Goal: Transaction & Acquisition: Book appointment/travel/reservation

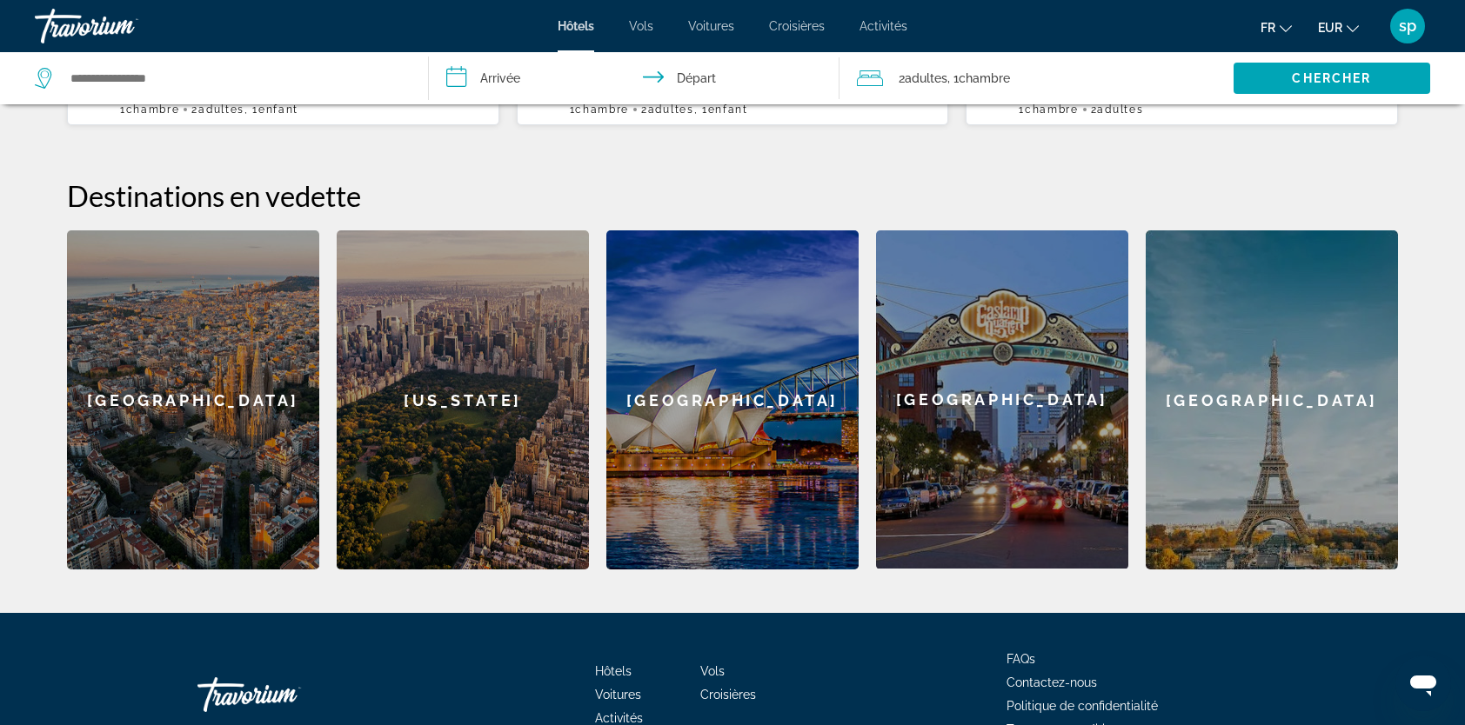
scroll to position [609, 0]
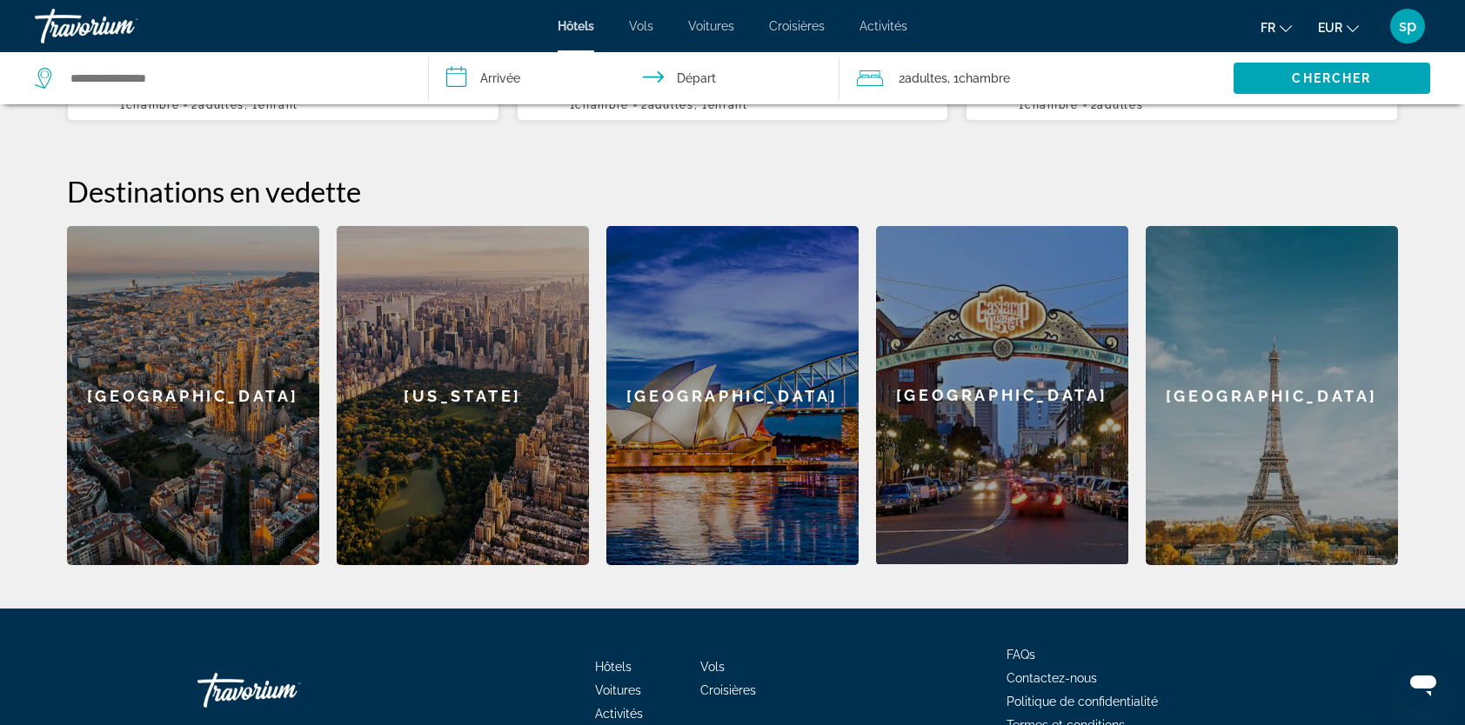
click at [1240, 413] on div "[GEOGRAPHIC_DATA]" at bounding box center [1272, 395] width 252 height 339
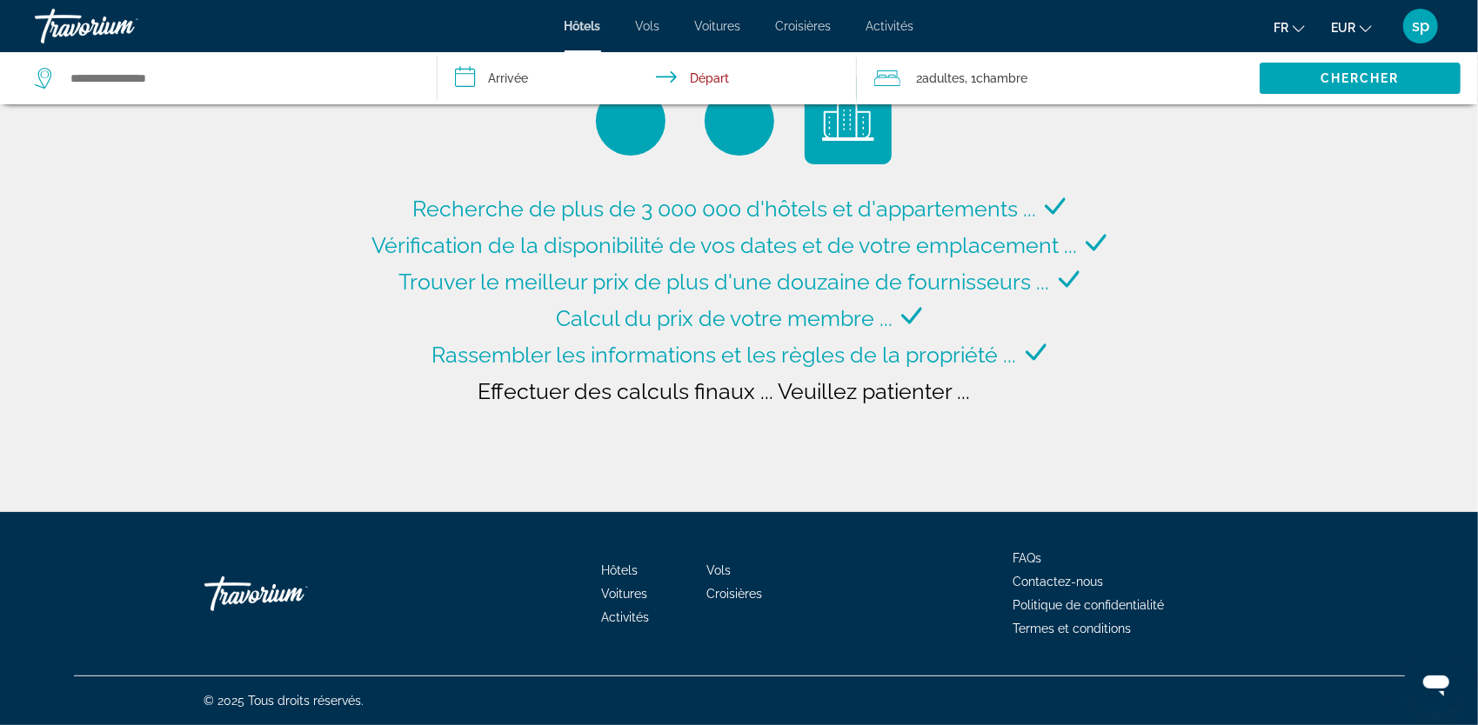
type input "**********"
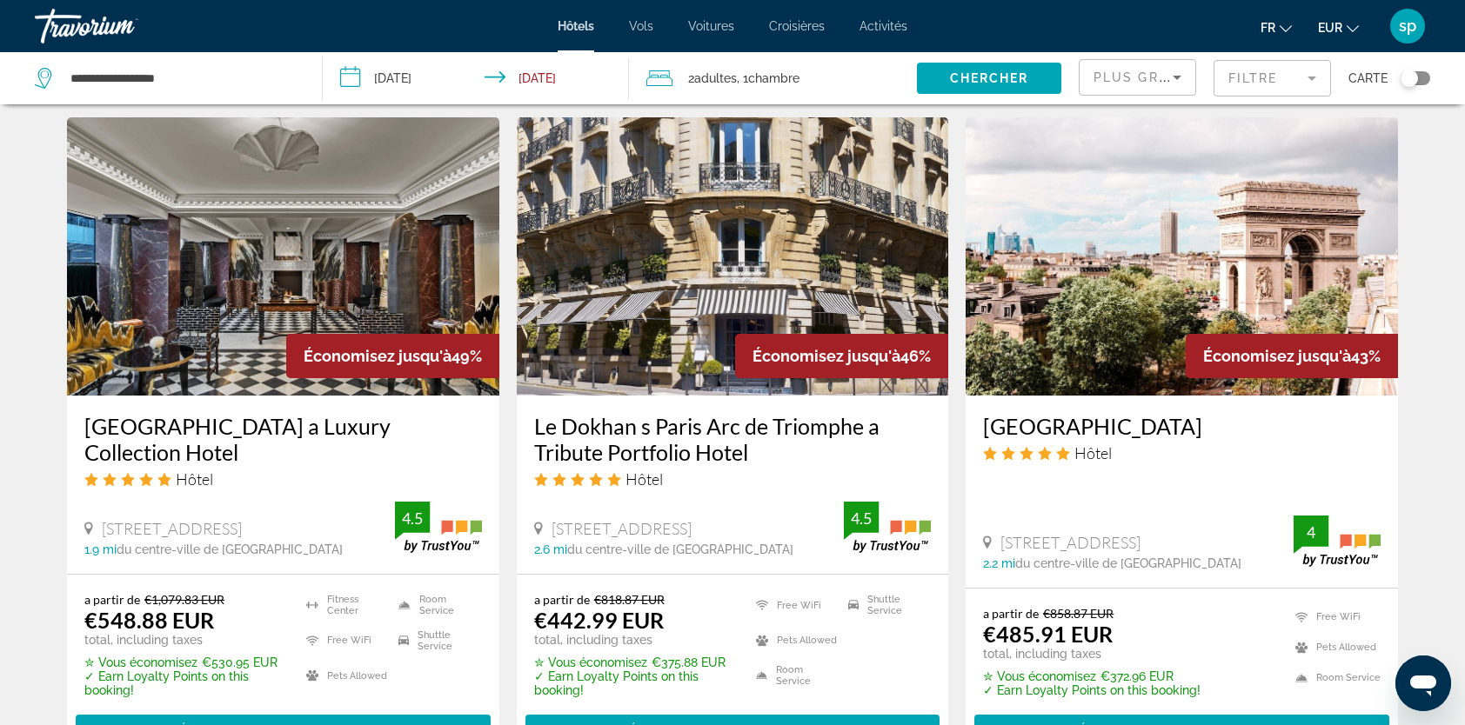
scroll to position [1392, 0]
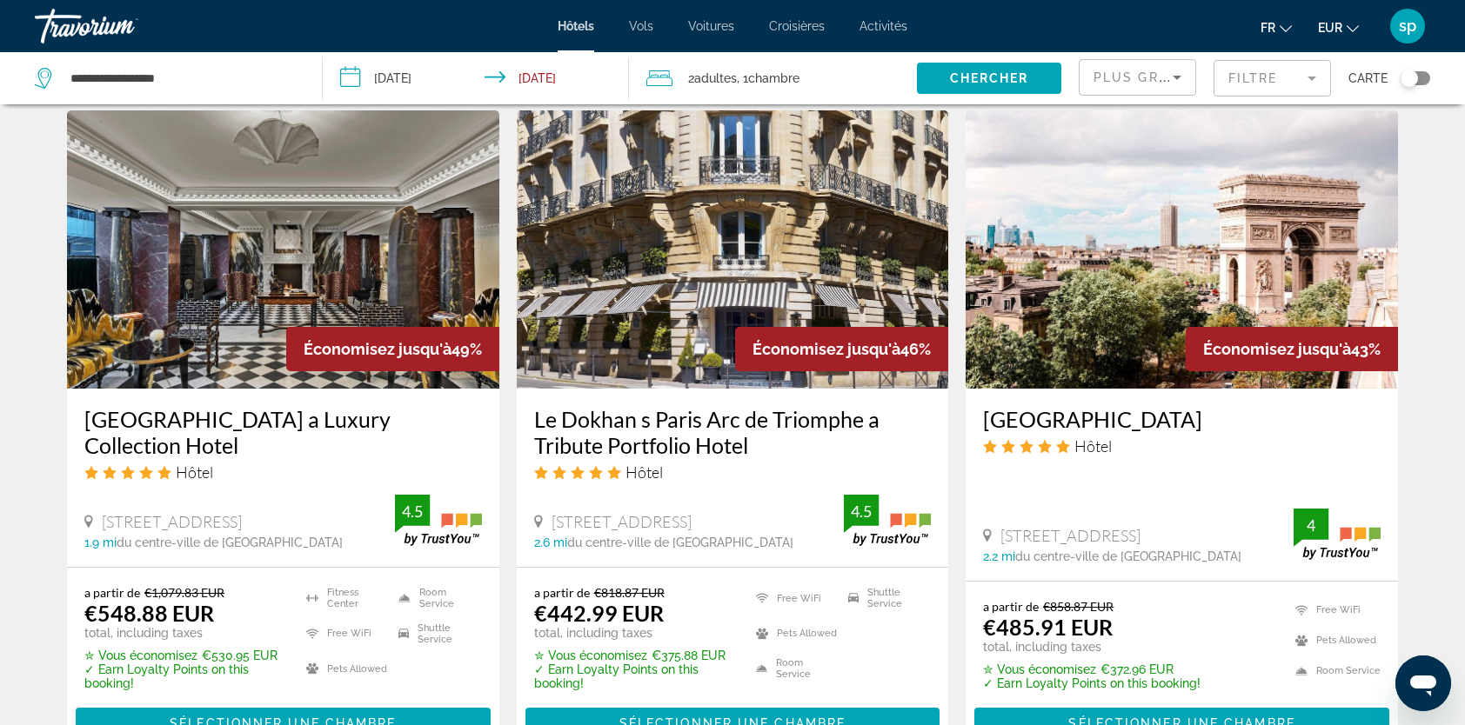
click at [1073, 259] on img "Main content" at bounding box center [1181, 249] width 432 height 278
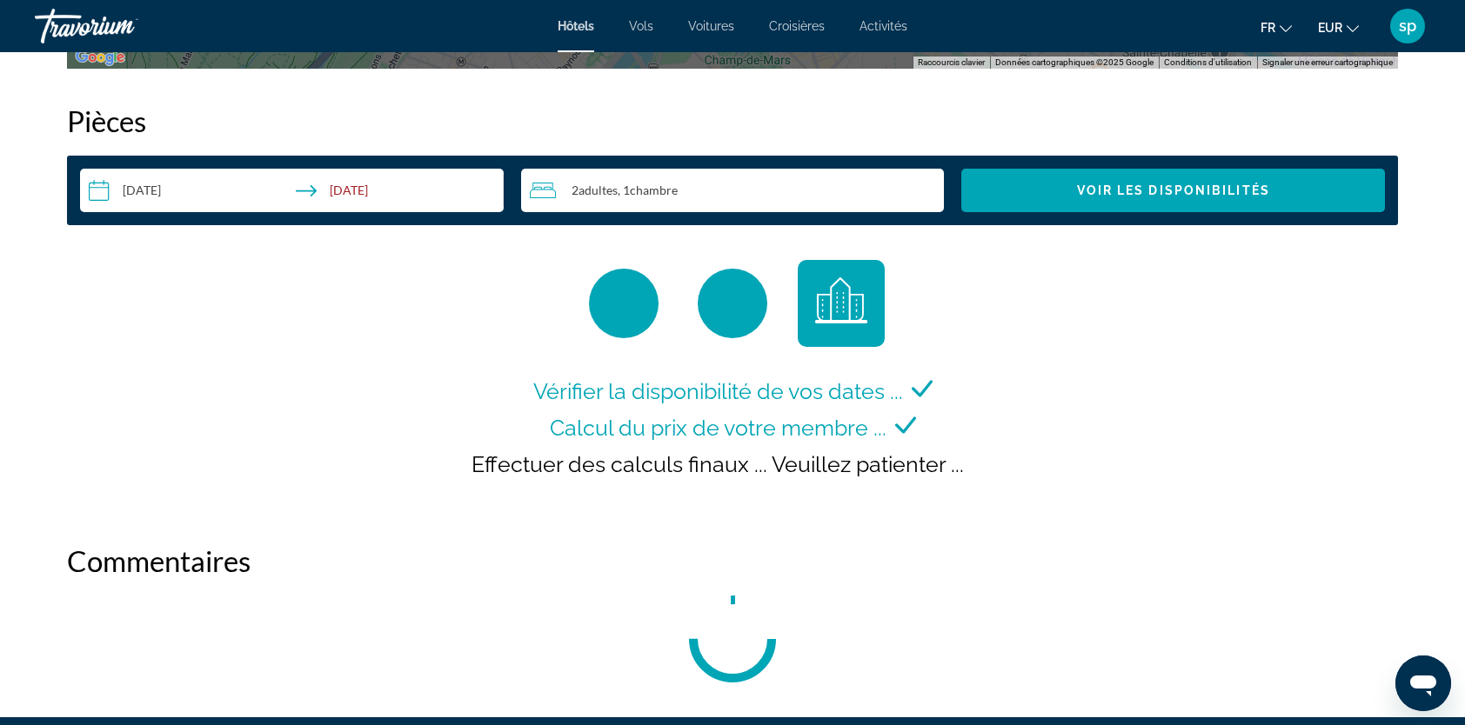
scroll to position [2262, 0]
